Goal: Information Seeking & Learning: Learn about a topic

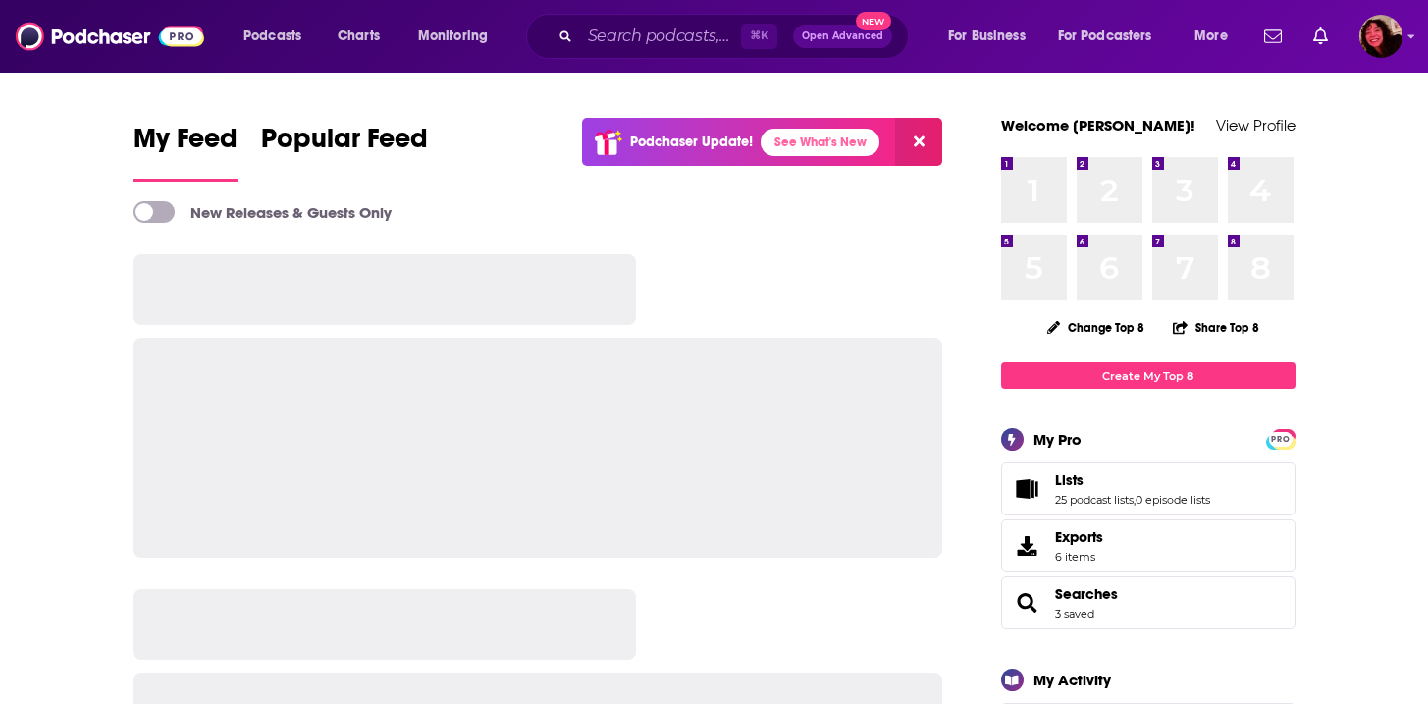
click at [595, 63] on div "Podcasts Charts Monitoring ⌘ K Open Advanced New For Business For Podcasters Mo…" at bounding box center [714, 36] width 1428 height 73
click at [611, 45] on input "Search podcasts, credits, & more..." at bounding box center [660, 36] width 161 height 31
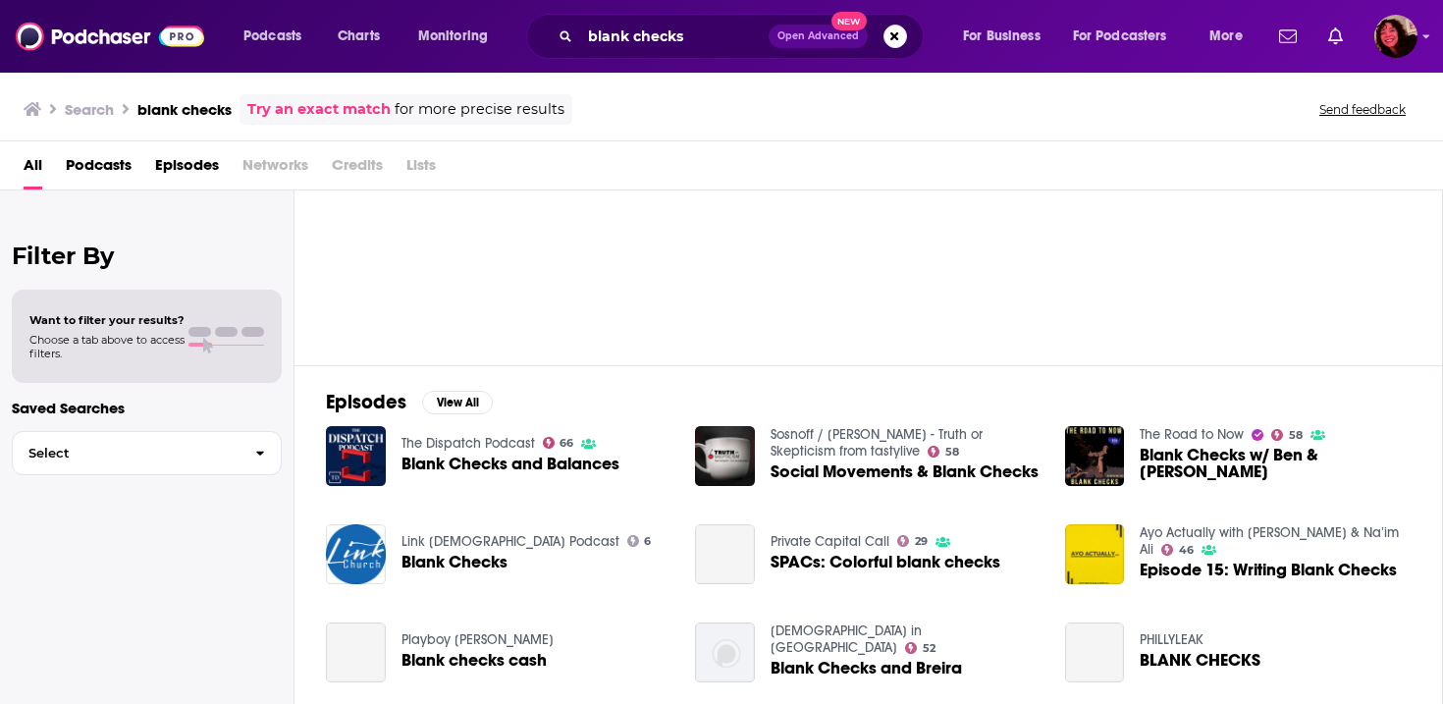
scroll to position [162, 0]
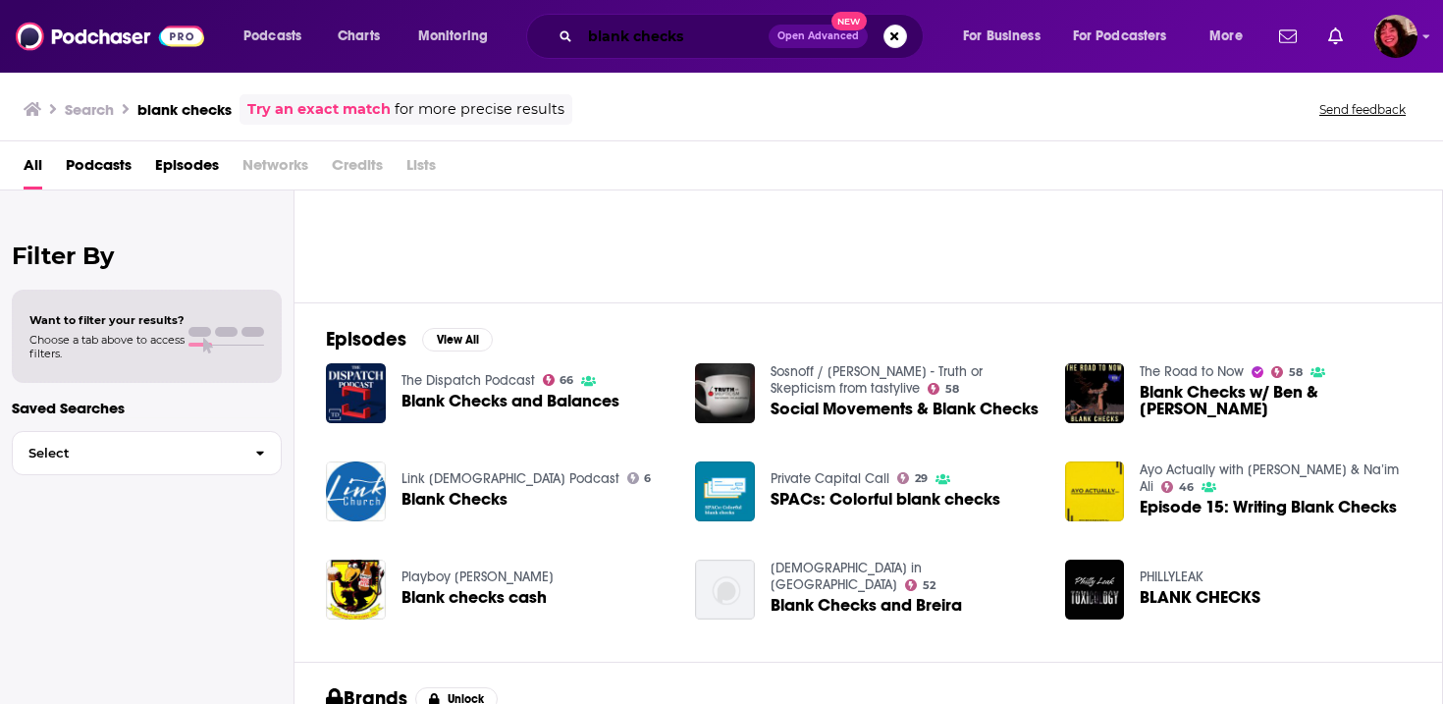
click at [705, 31] on input "blank checks" at bounding box center [674, 36] width 188 height 31
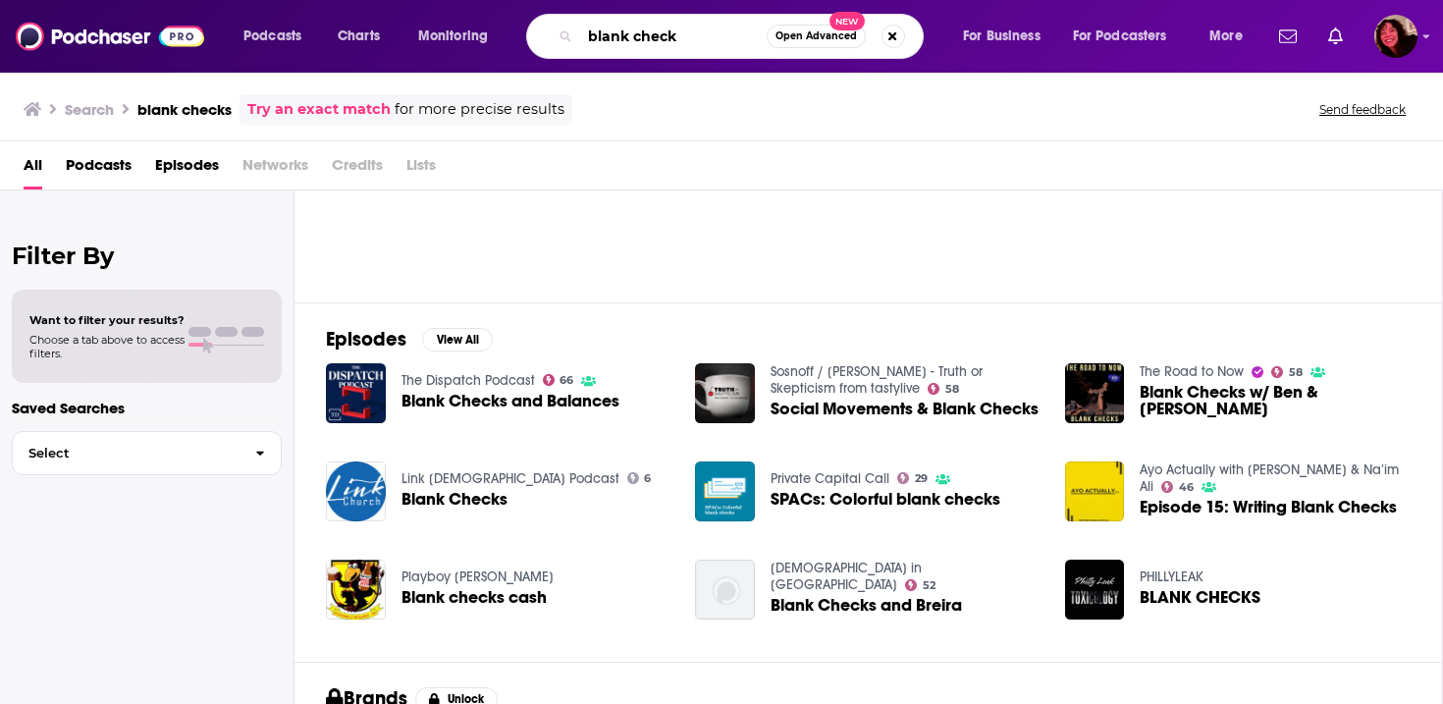
type input "blank check"
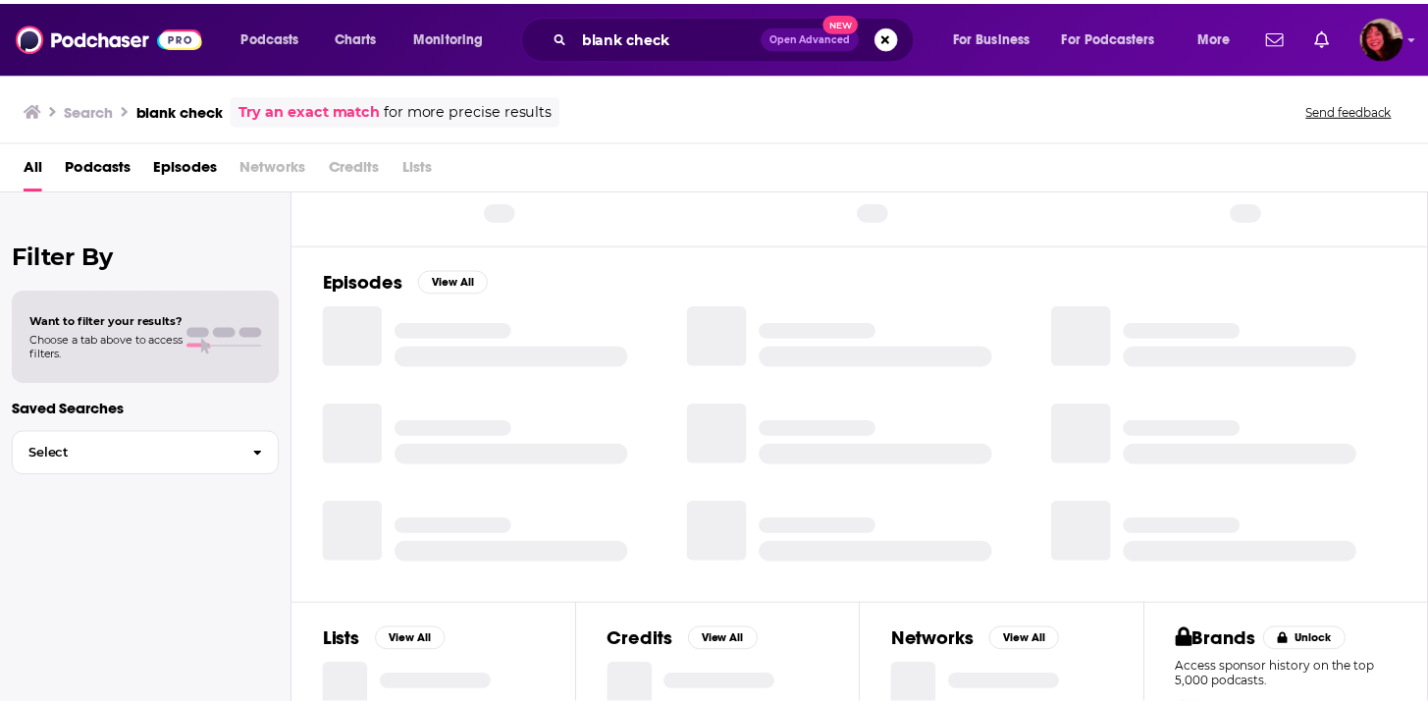
scroll to position [162, 0]
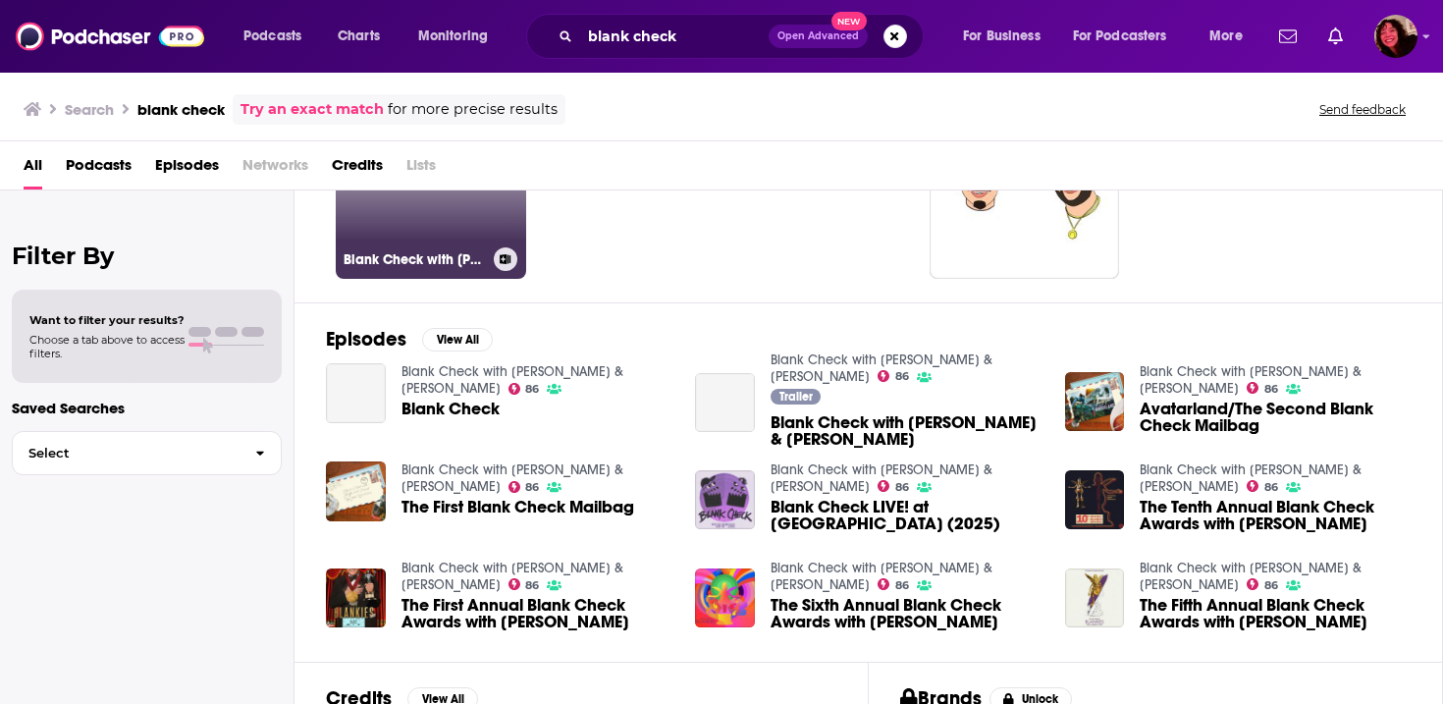
click at [479, 213] on link "86 Blank Check with [PERSON_NAME] & [PERSON_NAME]" at bounding box center [431, 183] width 190 height 190
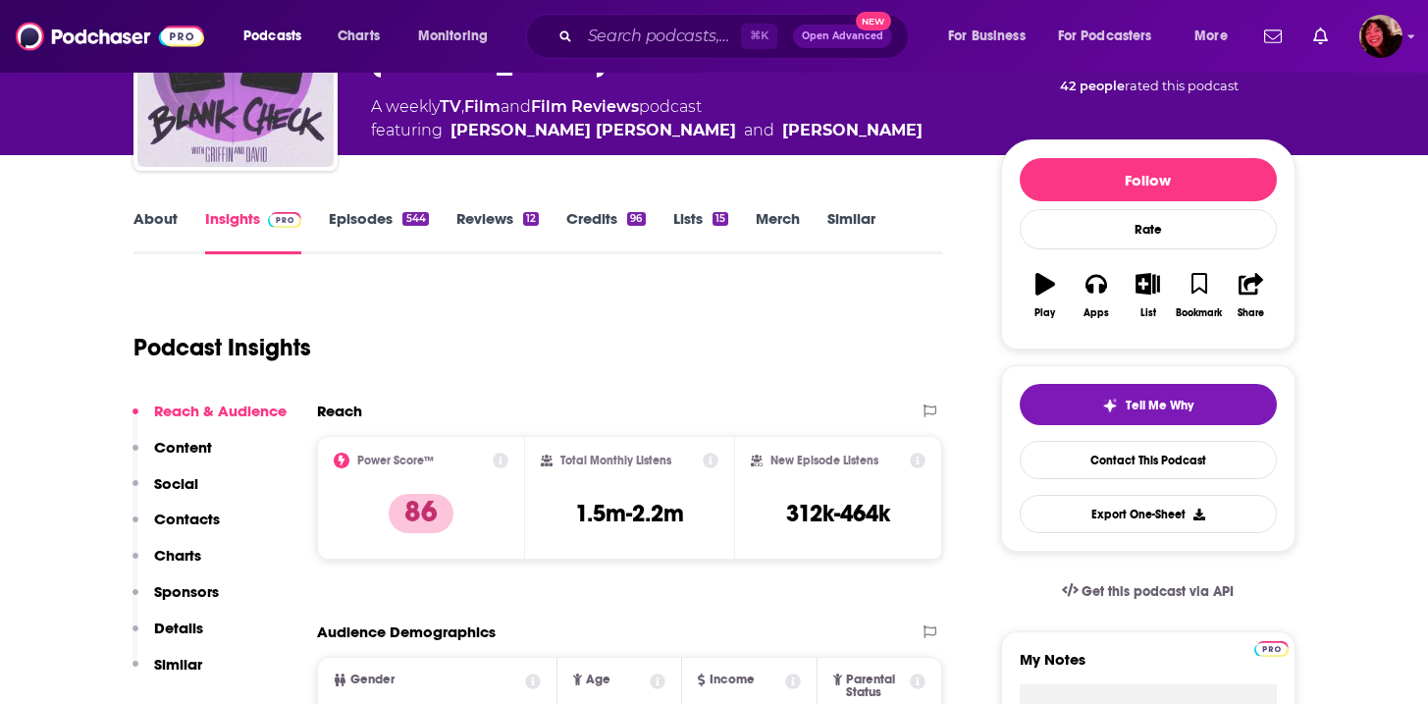
scroll to position [201, 0]
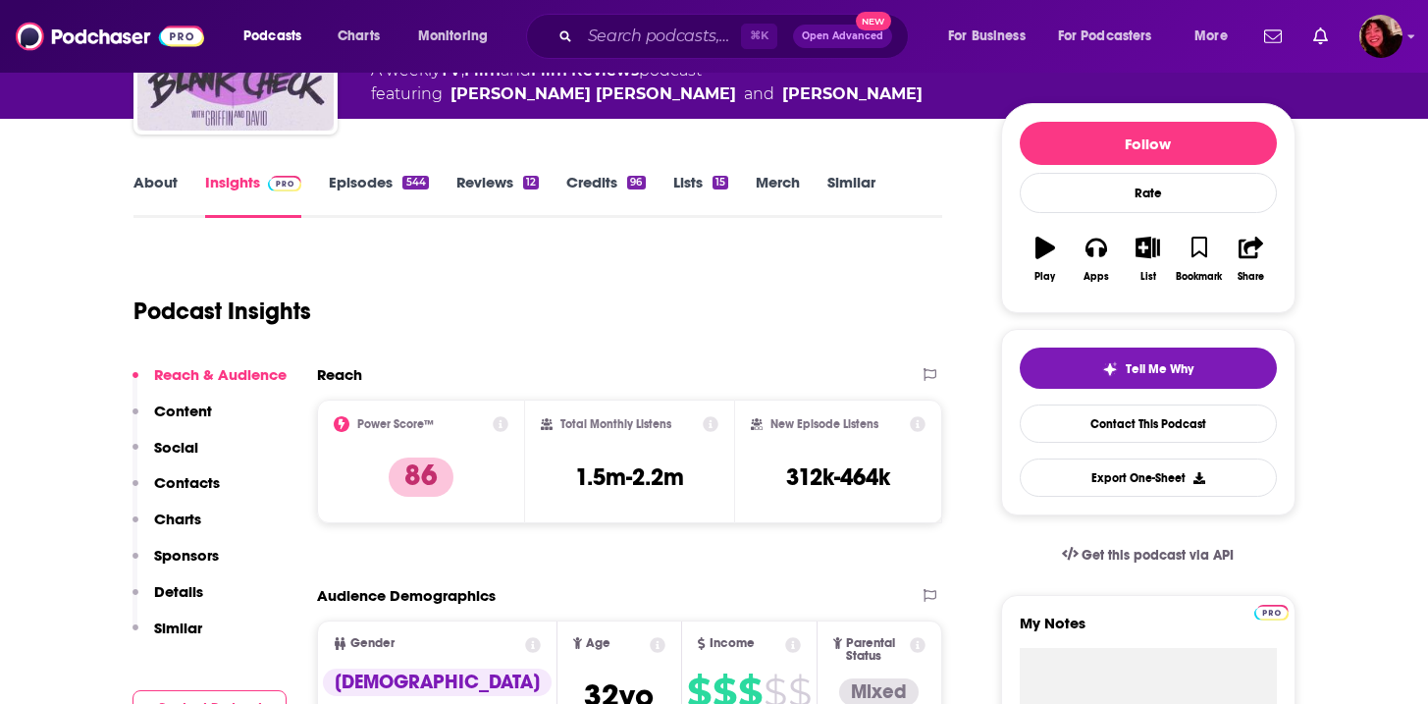
click at [422, 327] on div "Podcast Insights" at bounding box center [531, 299] width 794 height 100
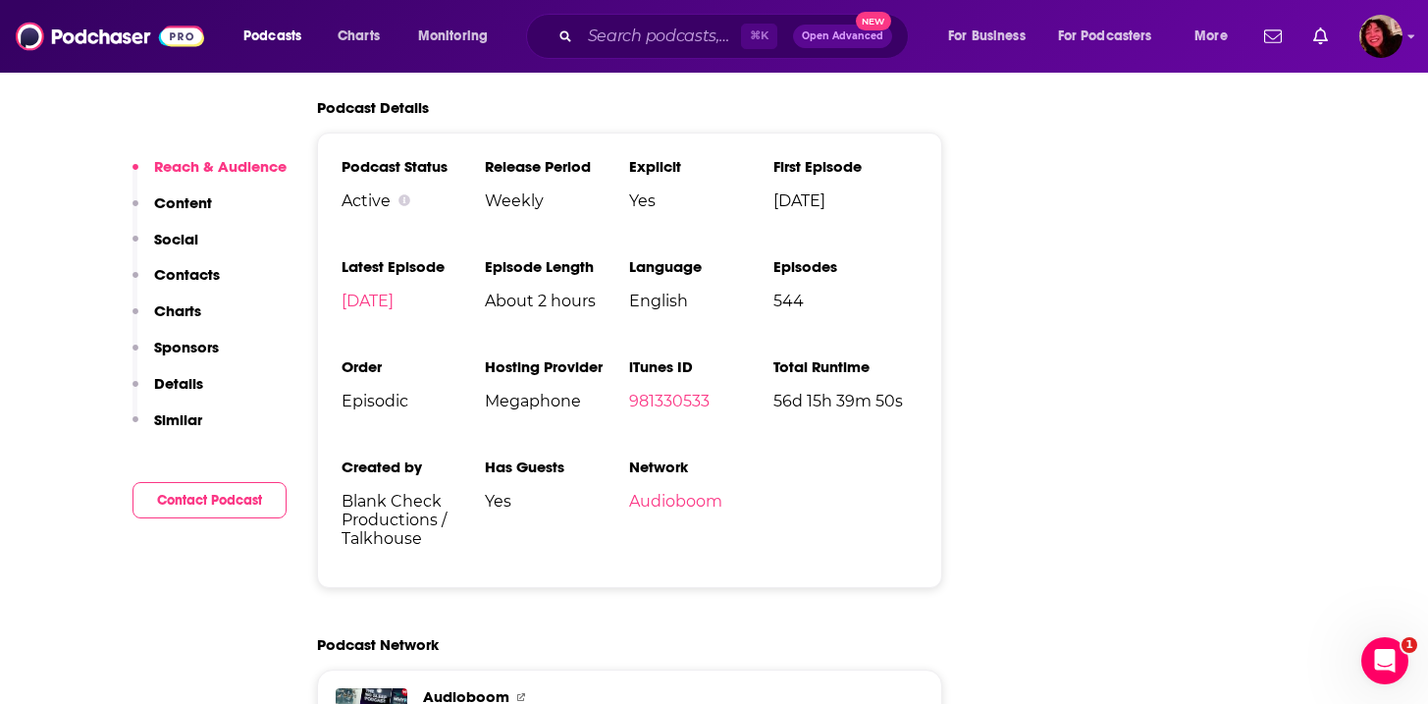
scroll to position [0, 0]
